Goal: Task Accomplishment & Management: Manage account settings

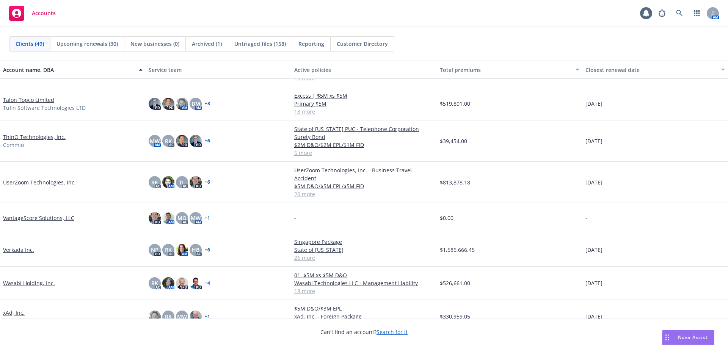
scroll to position [1246, 0]
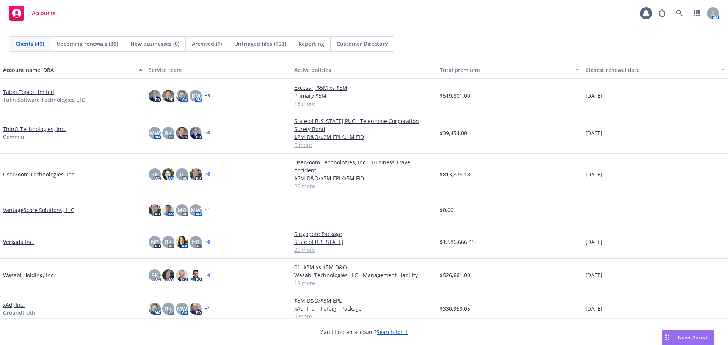
click at [45, 206] on link "VantageScore Solutions, LLC" at bounding box center [38, 210] width 71 height 8
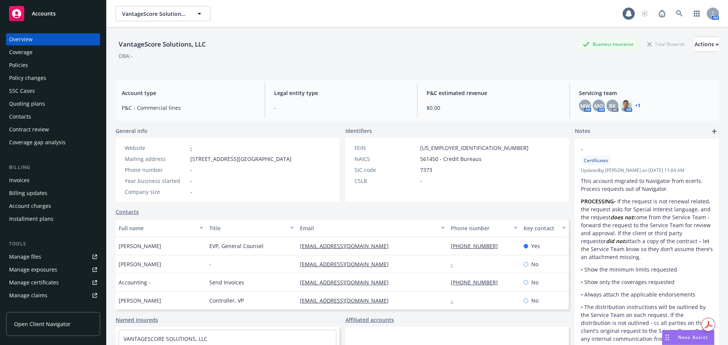
click at [50, 69] on div "Policies" at bounding box center [53, 65] width 88 height 12
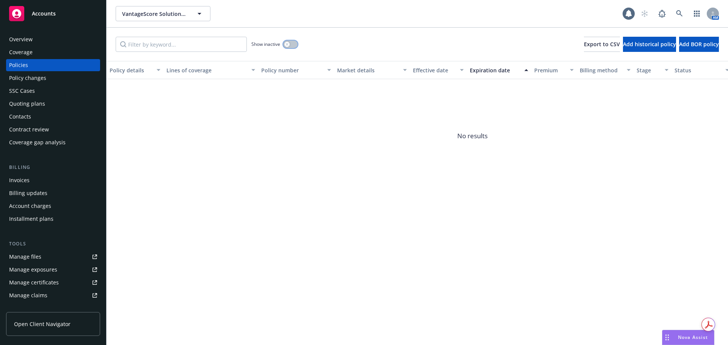
click at [291, 41] on button "button" at bounding box center [290, 45] width 14 height 8
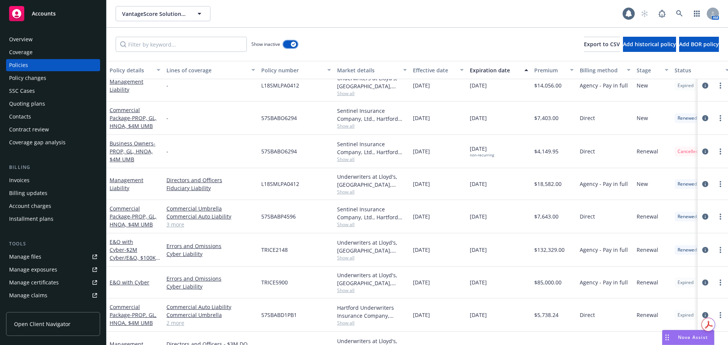
scroll to position [156, 0]
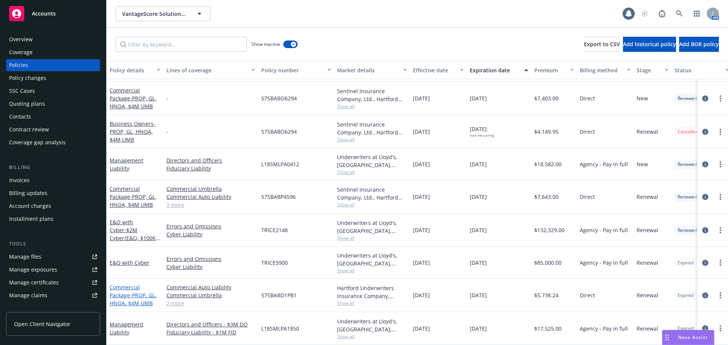
click at [151, 292] on span "- PROP, GL, HNOA, $4M UMB" at bounding box center [133, 299] width 47 height 15
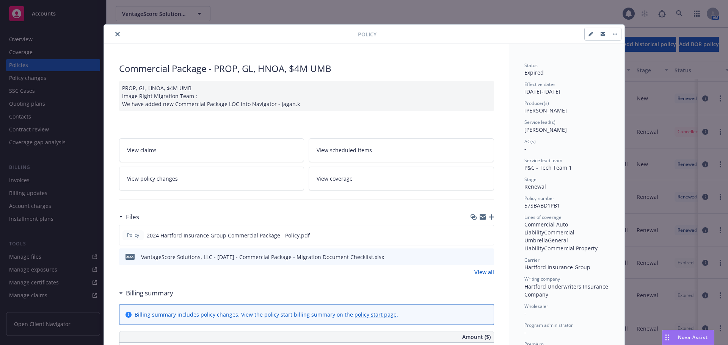
click at [616, 34] on icon "button" at bounding box center [616, 34] width 1 height 1
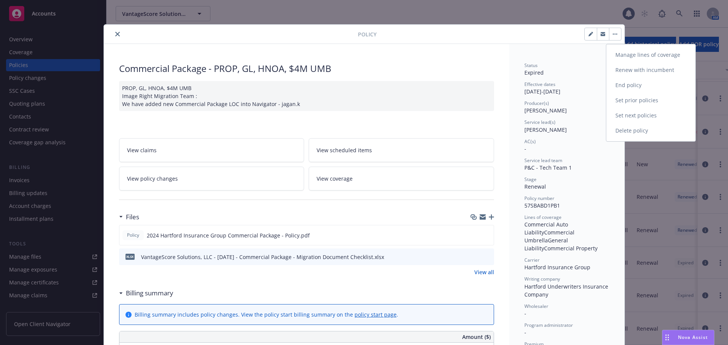
click at [659, 67] on link "Renew with incumbent" at bounding box center [650, 70] width 89 height 15
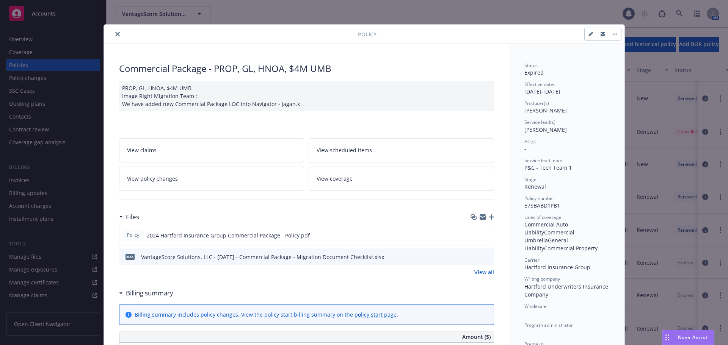
select select "12"
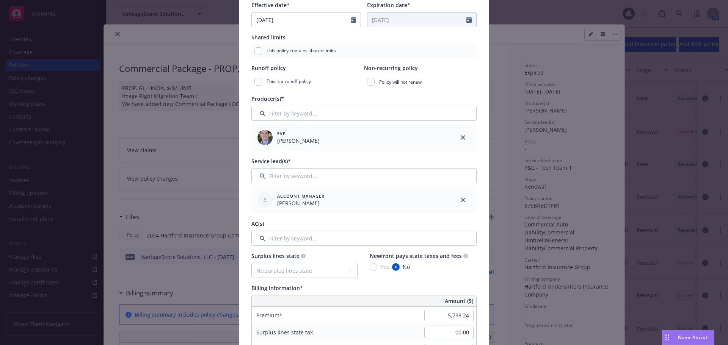
scroll to position [190, 0]
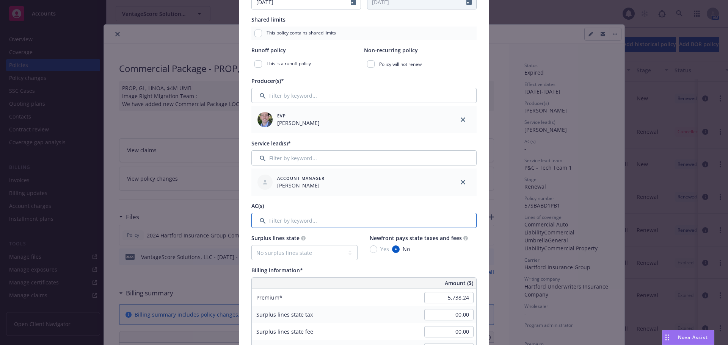
click at [323, 224] on input "Filter by keyword..." at bounding box center [363, 220] width 225 height 15
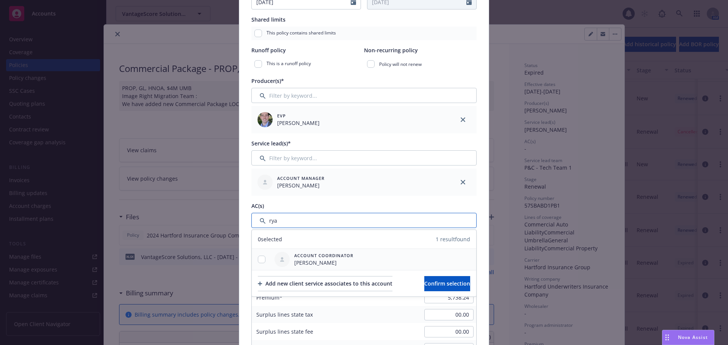
type input "rya"
click at [262, 262] on input "checkbox" at bounding box center [262, 260] width 8 height 8
checkbox input "true"
click at [432, 287] on button "Confirm selection" at bounding box center [447, 283] width 46 height 15
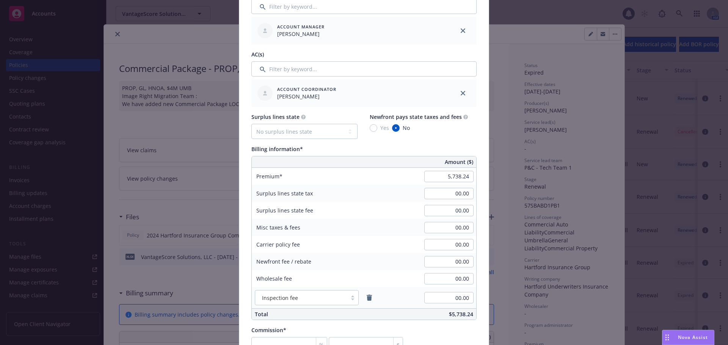
scroll to position [379, 0]
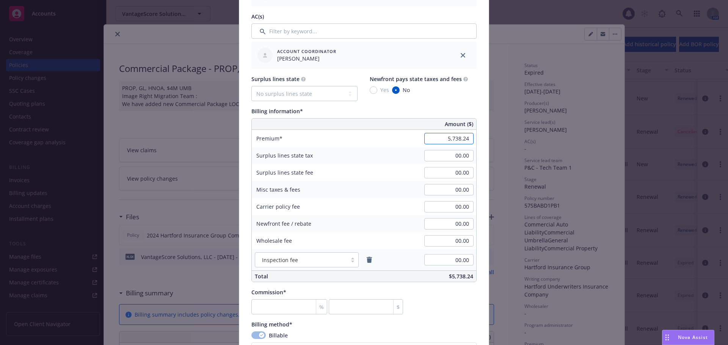
click at [445, 136] on input "5,738.24" at bounding box center [448, 138] width 49 height 11
type input "4,703.00"
click at [479, 153] on div "Policy number* 57SBABD1PB1 Policy number not available at this time Policy disp…" at bounding box center [363, 154] width 249 height 961
click at [278, 308] on input "number" at bounding box center [289, 306] width 76 height 15
type input "0"
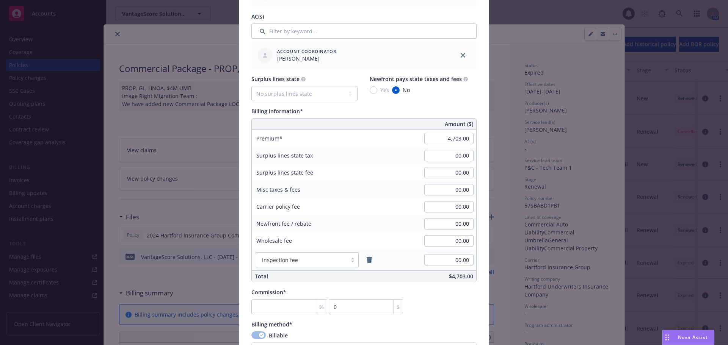
click at [437, 309] on div "Commission* % 0 $" at bounding box center [363, 301] width 225 height 26
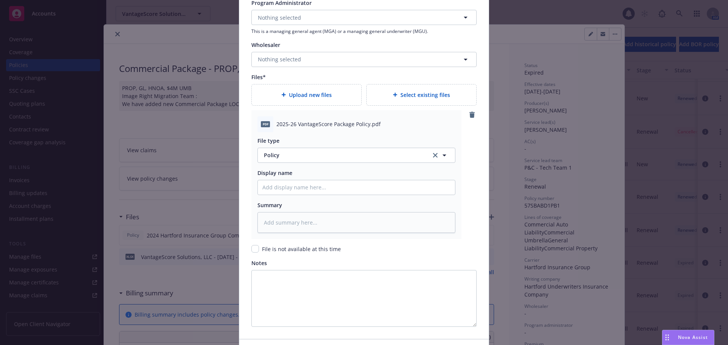
scroll to position [834, 0]
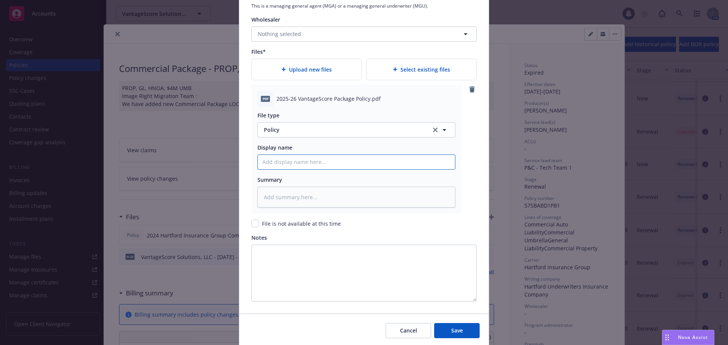
click at [321, 163] on input "Policy display name" at bounding box center [356, 162] width 197 height 14
type textarea "x"
type input "2"
type textarea "x"
type input "20"
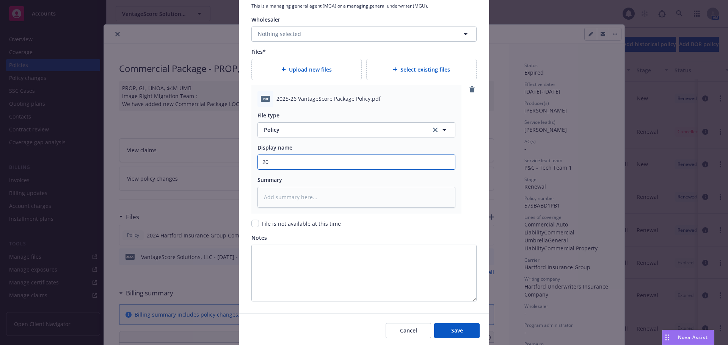
type textarea "x"
type input "202"
type textarea "x"
type input "2025"
type textarea "x"
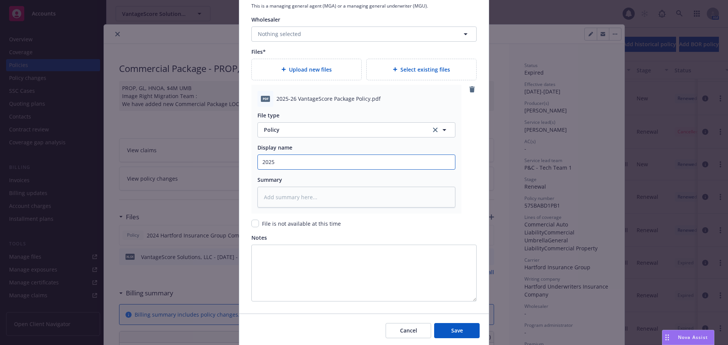
type input "2025-"
type textarea "x"
type input "2025-2"
type textarea "x"
type input "2025-26"
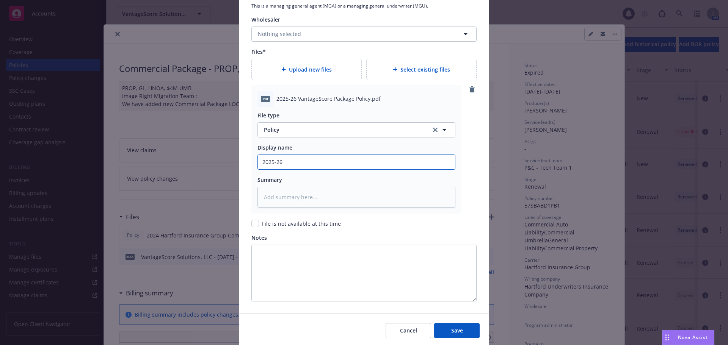
type textarea "x"
type input "2025-26 P"
type textarea "x"
type input "2025-26 Pa"
type textarea "x"
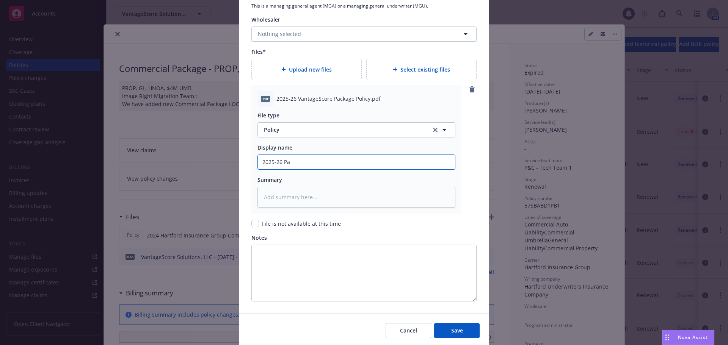
type input "2025-26 Pac"
type textarea "x"
type input "2025-26 Pack"
type textarea "x"
type input "2025-26 Packa"
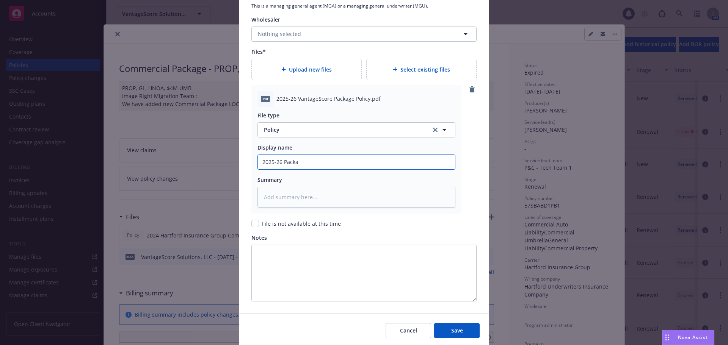
type textarea "x"
type input "2025-26 Packag"
type textarea "x"
type input "2025-26 Package"
type textarea "x"
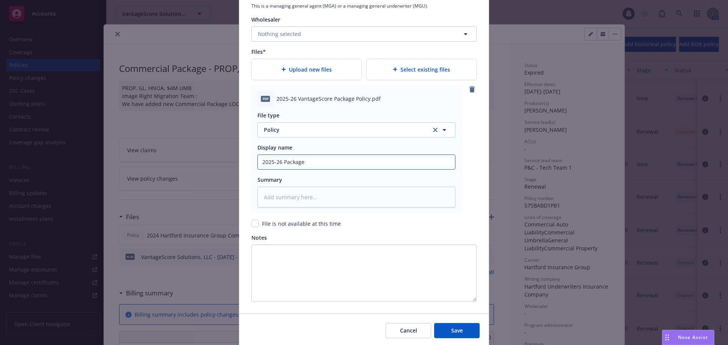
type input "2025-26 Package"
type textarea "x"
type input "2025-26 Package P"
type textarea "x"
type input "2025-26 Package Po"
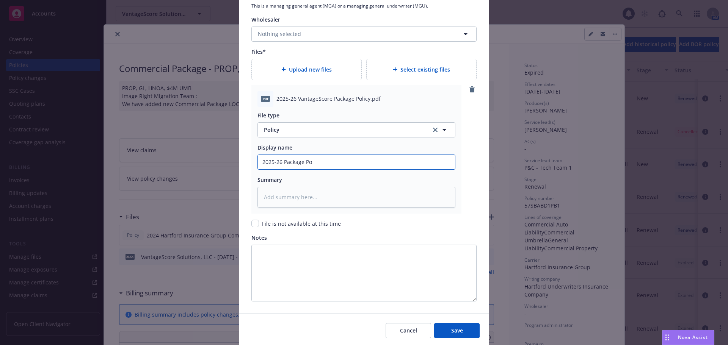
type textarea "x"
type input "2025-26 Package Pol"
type textarea "x"
type input "2025-26 Package Poli"
type textarea "x"
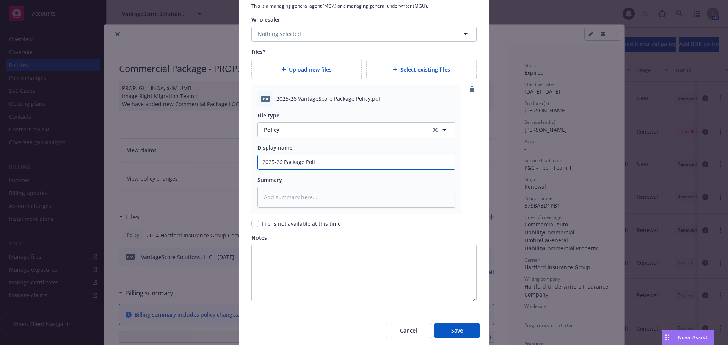
type input "2025-26 Package Polic"
type textarea "x"
type input "2025-26 Package Policy"
type textarea "x"
type input "2025-26 Package Policy"
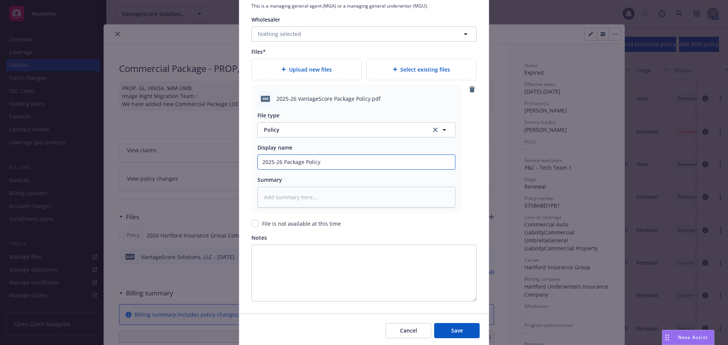
type textarea "x"
type input "2025-26 Package Policy -"
type textarea "x"
type input "2025-26 Package Policy -"
type textarea "x"
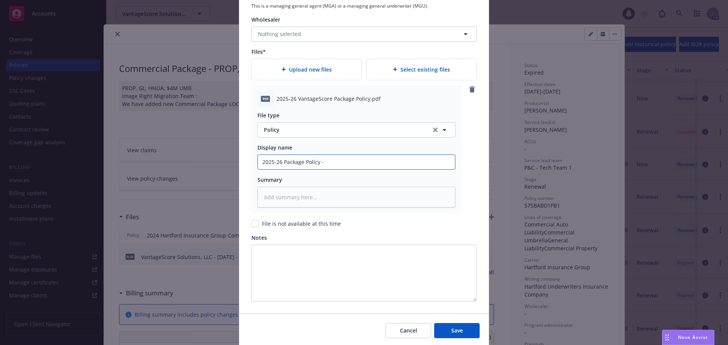
type input "2025-26 Package Policy - C"
type textarea "x"
type input "2025-26 Package Policy -"
type textarea "x"
type input "2025-26 Package Policy - V"
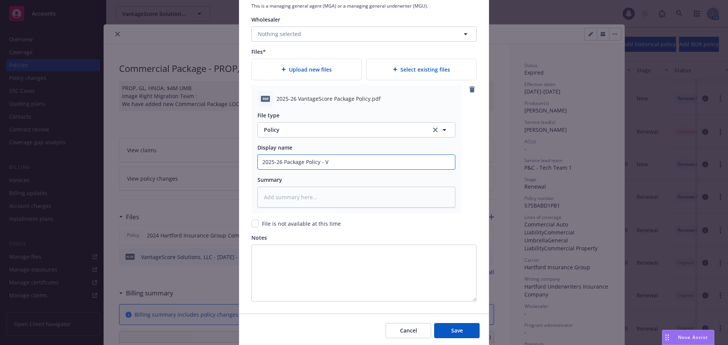
type textarea "x"
type input "2025-26 Package Policy - Va"
type textarea "x"
type input "2025-26 Package Policy - Van"
type textarea "x"
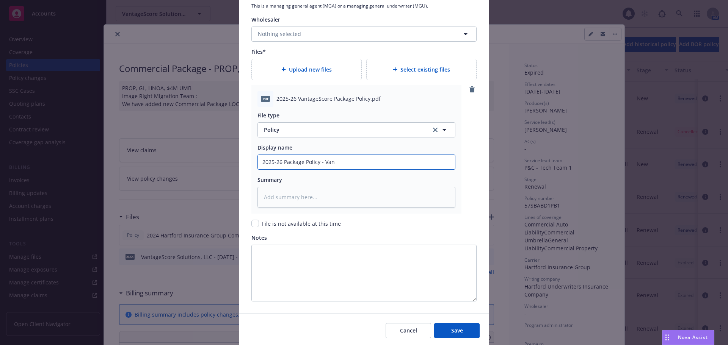
type input "2025-26 Package Policy - Vant"
type textarea "x"
type input "2025-26 Package Policy - Vantag"
type textarea "x"
type input "2025-26 Package Policy - Vantage"
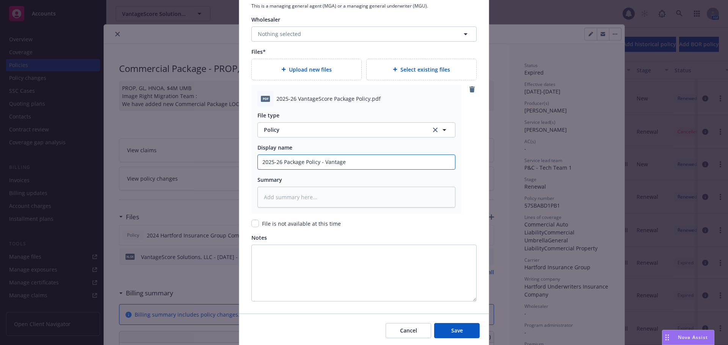
type textarea "x"
type input "2025-26 Package Policy - Vantage"
type textarea "x"
type input "2025-26 Package Policy - Vantage S"
type textarea "x"
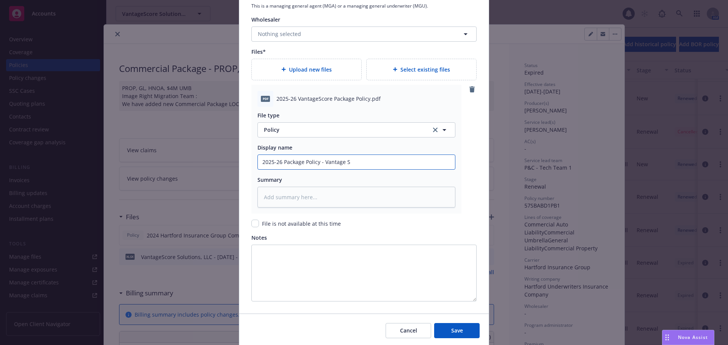
type input "2025-26 Package Policy - Vantage Sc"
type textarea "x"
type input "2025-26 Package Policy - Vantage Sco"
type textarea "x"
type input "2025-26 Package Policy - Vantage Scor"
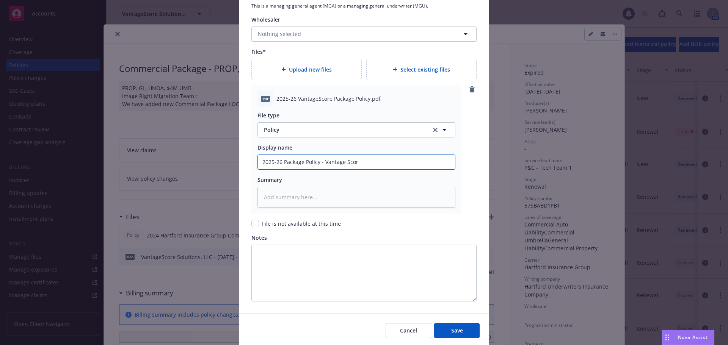
type textarea "x"
type input "2025-26 Package Policy - Vantage Score"
type textarea "x"
type input "2025-26 Package Policy - Vantage Score"
type textarea "x"
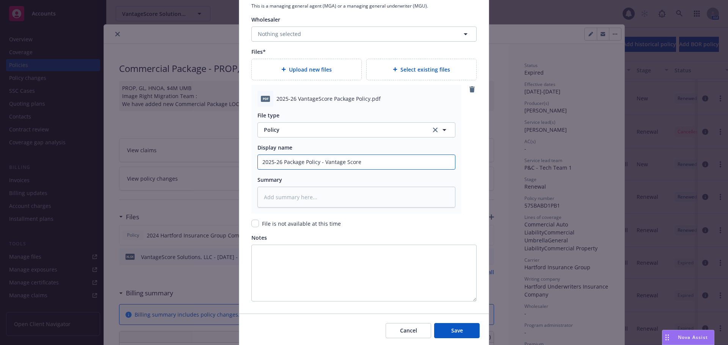
type input "2025-26 Package Policy - Vantage Score S"
type textarea "x"
type input "2025-26 Package Policy - Vantage Score So"
type textarea "x"
type input "2025-26 Package Policy - Vantage Score Sol"
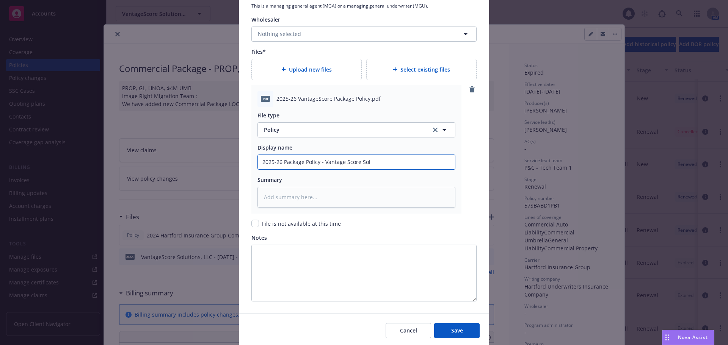
type textarea "x"
type input "2025-26 Package Policy - Vantage Score Solu"
type textarea "x"
type input "2025-26 Package Policy - Vantage Score Solut"
type textarea "x"
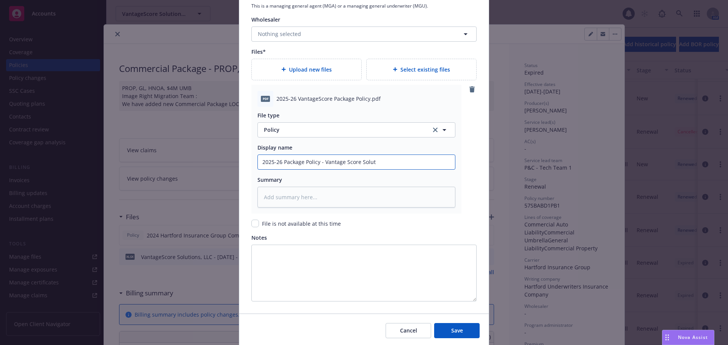
type input "2025-26 Package Policy - Vantage Score Soluti"
type textarea "x"
type input "2025-26 Package Policy - Vantage Score Solutio"
type textarea "x"
type input "2025-26 Package Policy - Vantage Score Solution"
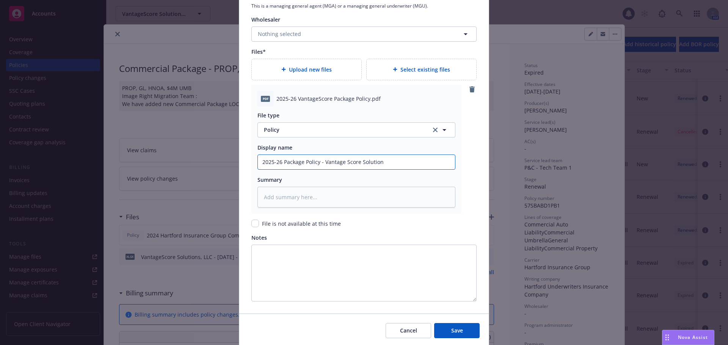
type textarea "x"
type input "2025-26 Package Policy - Vantage Score Solutions"
type textarea "x"
type input "2025-26 Package Policy - Vantage Score Solutions,"
type textarea "x"
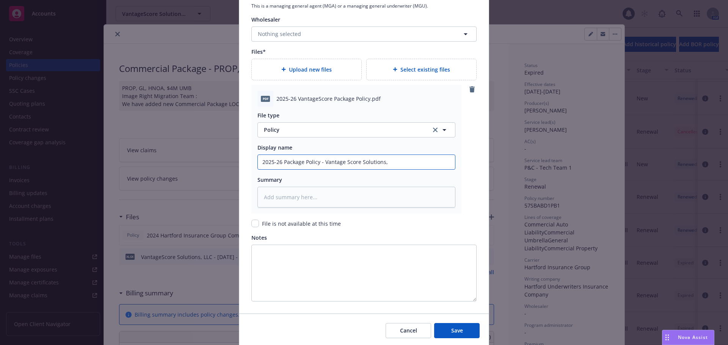
type input "2025-26 Package Policy - Vantage Score Solutions,"
type textarea "x"
type input "2025-26 Package Policy - Vantage Score Solutions, L"
type textarea "x"
type input "2025-26 Package Policy - Vantage Score Solutions, LL"
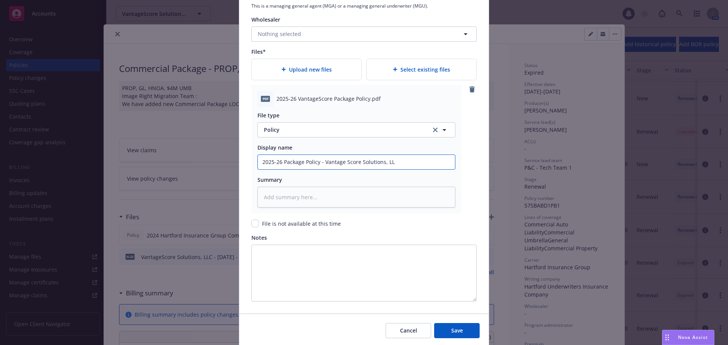
type textarea "x"
type input "2025-26 Package Policy - Vantage Score Solutions, LLC"
click at [465, 329] on button "Save" at bounding box center [456, 330] width 45 height 15
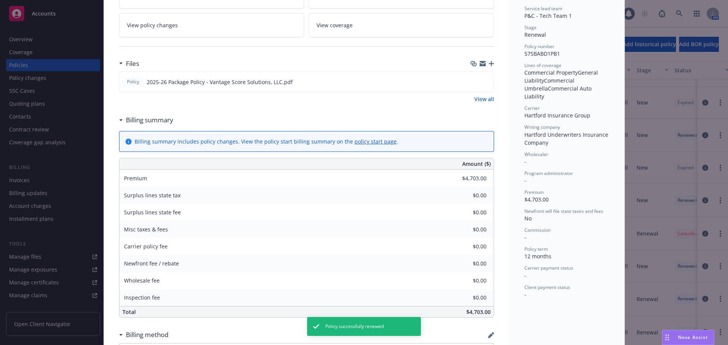
scroll to position [152, 0]
click at [489, 63] on icon "button" at bounding box center [491, 63] width 5 height 5
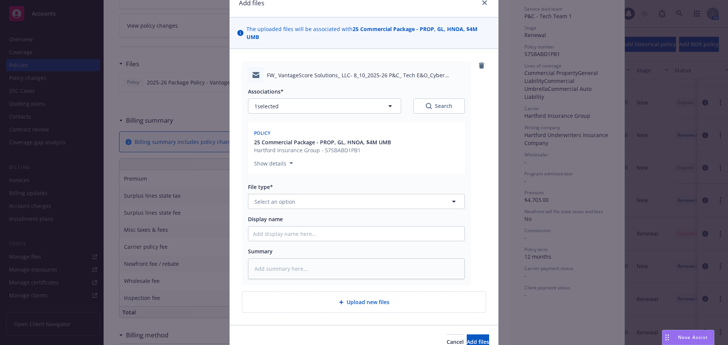
scroll to position [66, 0]
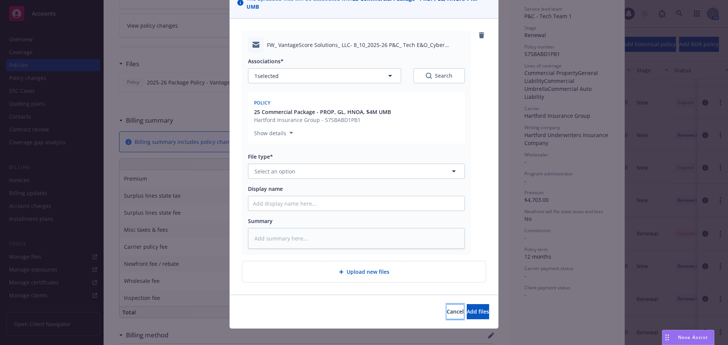
click at [446, 304] on button "Cancel" at bounding box center [454, 311] width 17 height 15
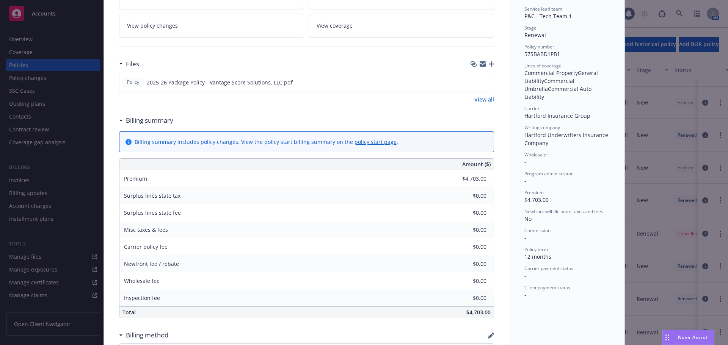
click at [489, 61] on div at bounding box center [481, 64] width 23 height 6
click at [489, 65] on icon "button" at bounding box center [491, 63] width 5 height 5
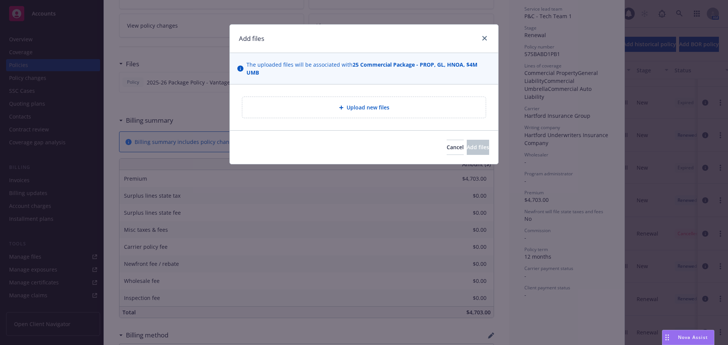
type textarea "x"
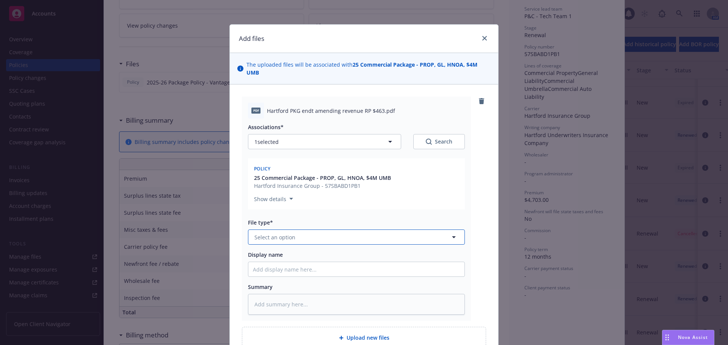
click at [315, 230] on button "Select an option" at bounding box center [356, 237] width 217 height 15
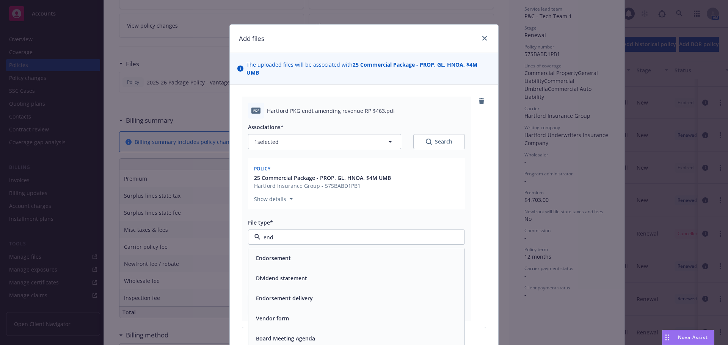
type input "endo"
click at [325, 255] on div "Endorsement" at bounding box center [356, 258] width 207 height 11
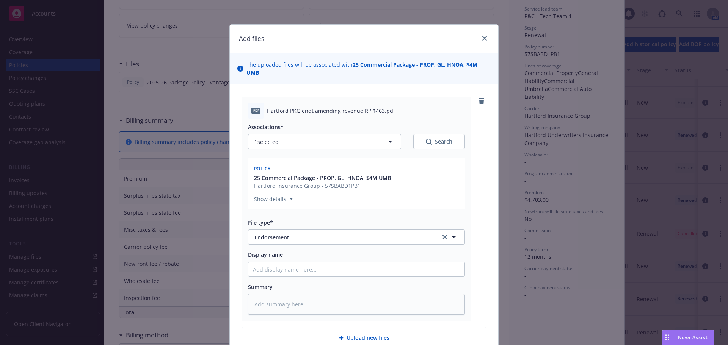
click at [476, 238] on div "pdf Hartford PKG endt amending revenue RP $463.pdf Associations* 1 selected Sea…" at bounding box center [364, 209] width 244 height 224
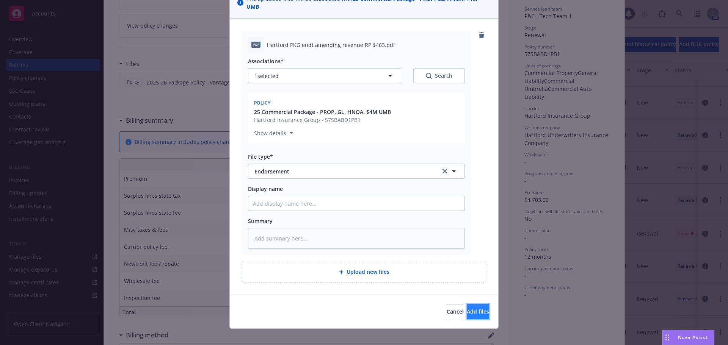
click at [467, 308] on span "Add files" at bounding box center [478, 311] width 22 height 7
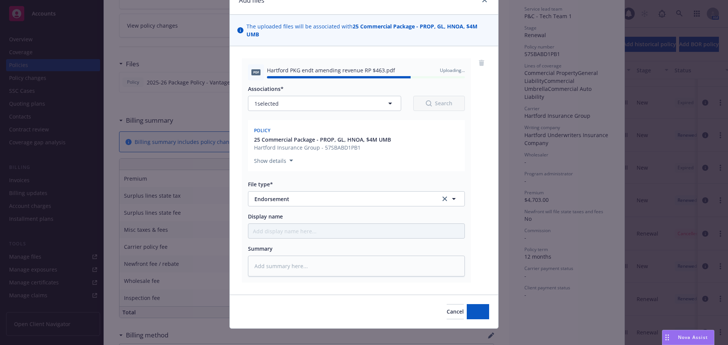
type textarea "x"
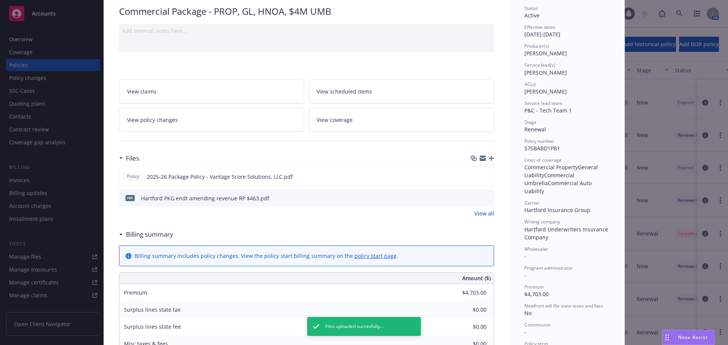
scroll to position [0, 0]
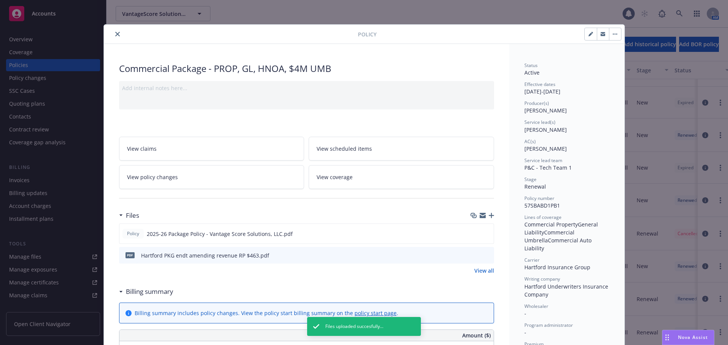
click at [115, 36] on icon "close" at bounding box center [117, 34] width 5 height 5
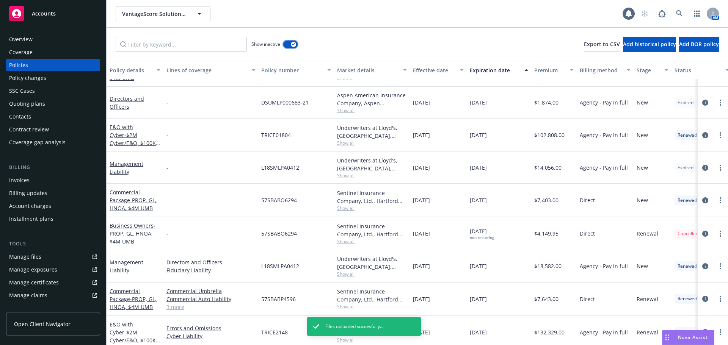
click at [283, 43] on button "button" at bounding box center [290, 45] width 14 height 8
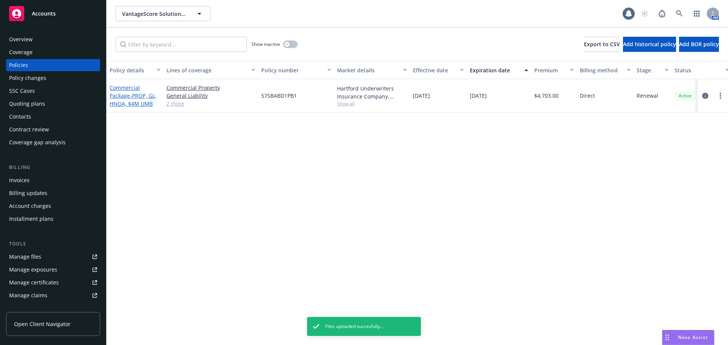
click at [142, 99] on span "- PROP, GL, HNOA, $4M UMB" at bounding box center [133, 99] width 47 height 15
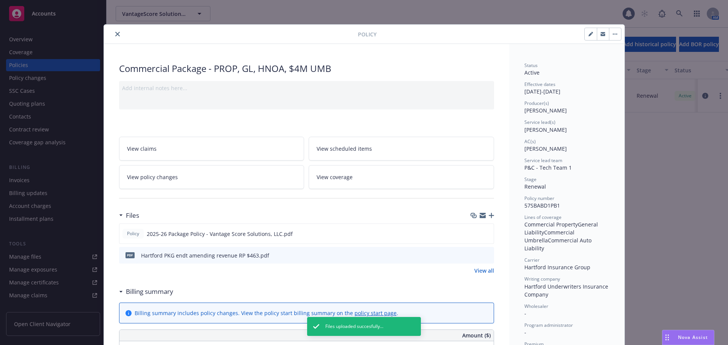
scroll to position [23, 0]
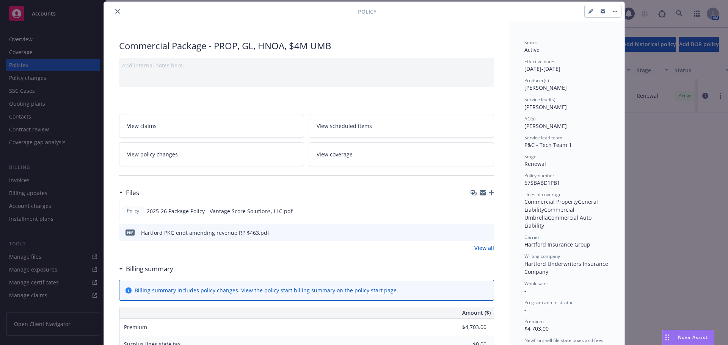
click at [115, 11] on icon "close" at bounding box center [117, 11] width 5 height 5
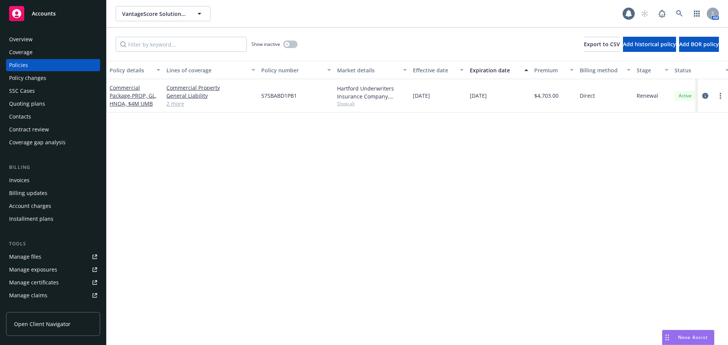
click at [74, 12] on div "Accounts" at bounding box center [53, 13] width 88 height 15
